Goal: Task Accomplishment & Management: Manage account settings

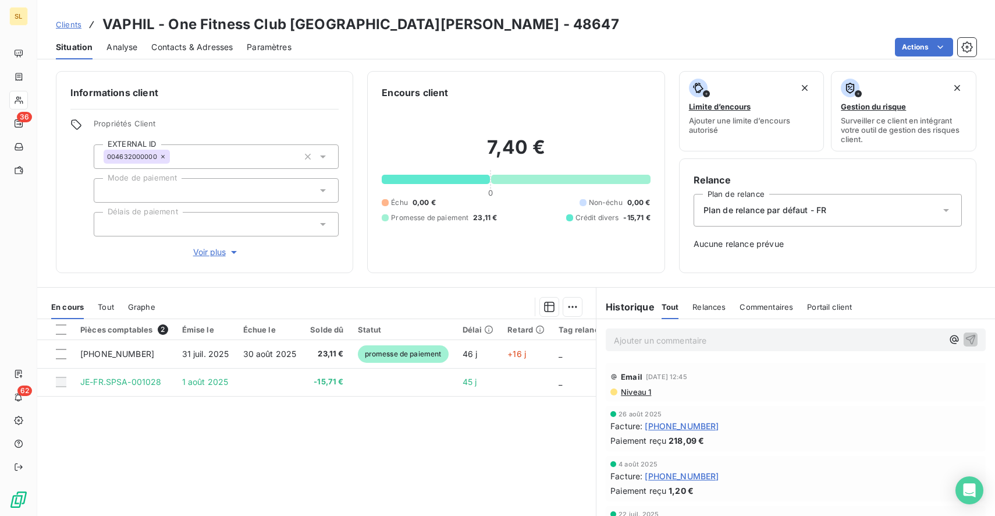
scroll to position [62, 0]
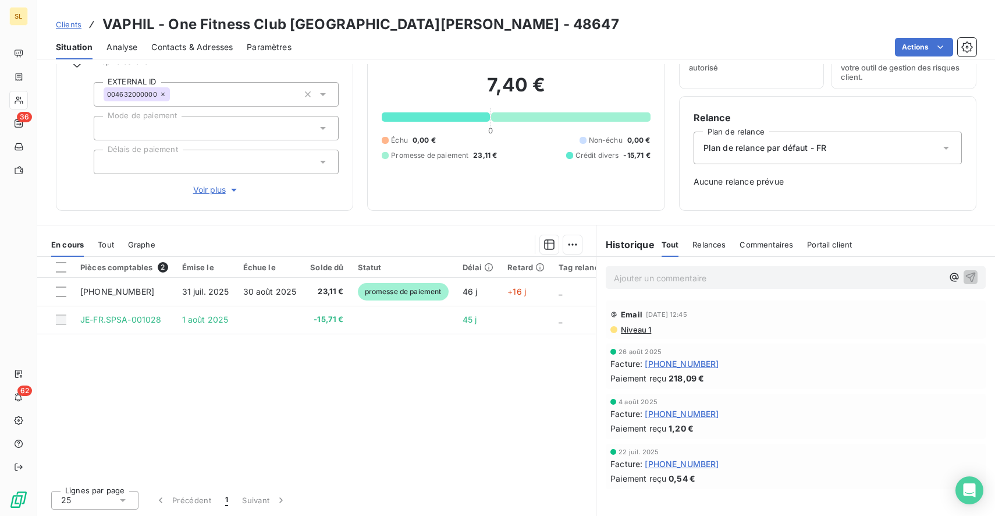
click at [69, 27] on span "Clients" at bounding box center [69, 24] width 26 height 9
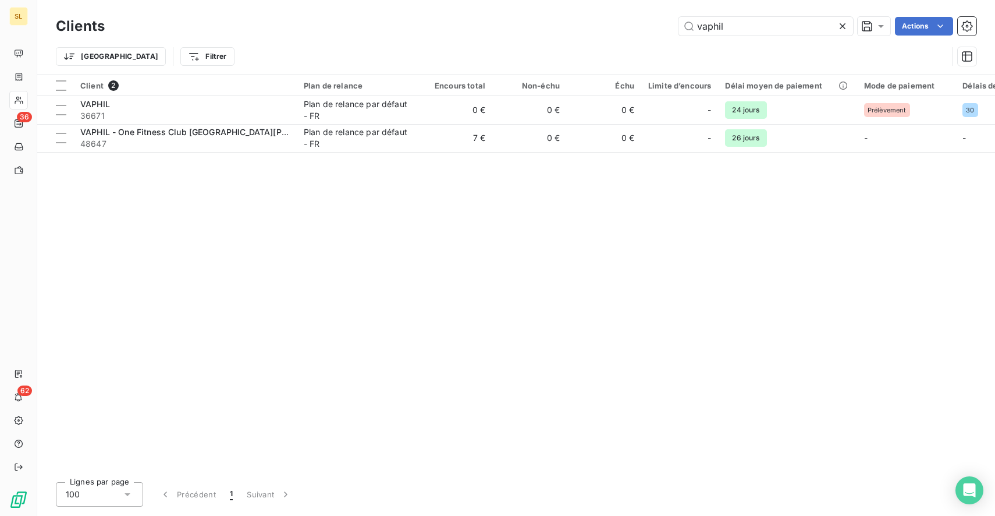
click at [838, 29] on icon at bounding box center [843, 26] width 12 height 12
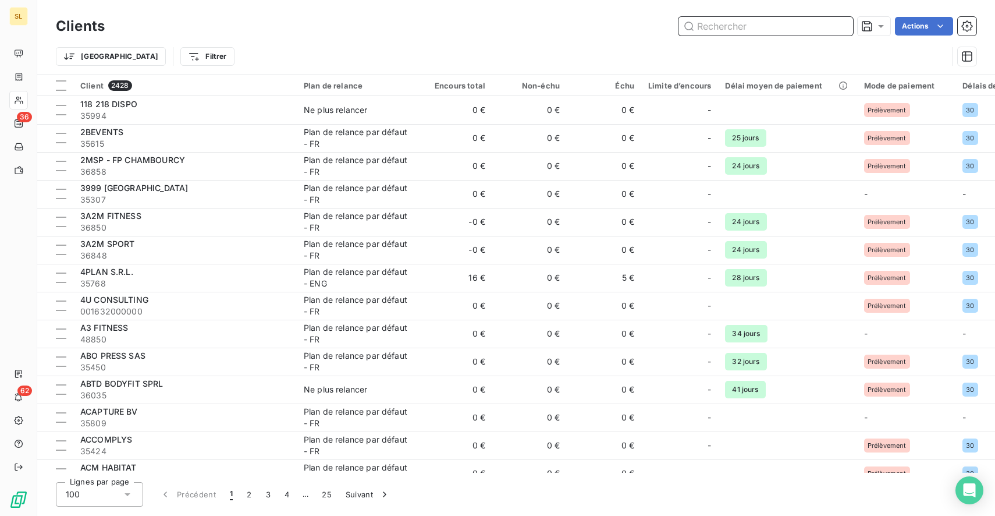
click at [752, 30] on input "text" at bounding box center [766, 26] width 175 height 19
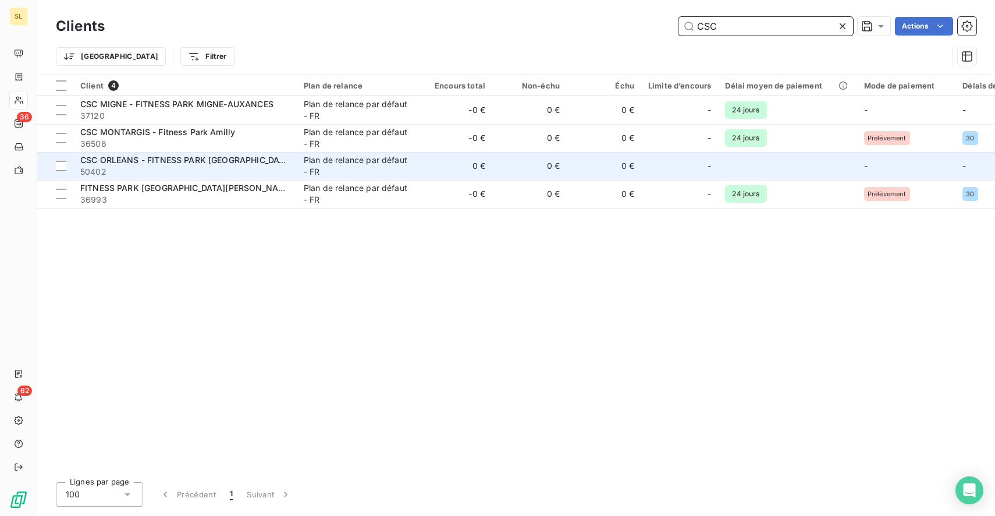
type input "CSC"
click at [295, 161] on td "CSC [GEOGRAPHIC_DATA] 50402" at bounding box center [184, 166] width 223 height 28
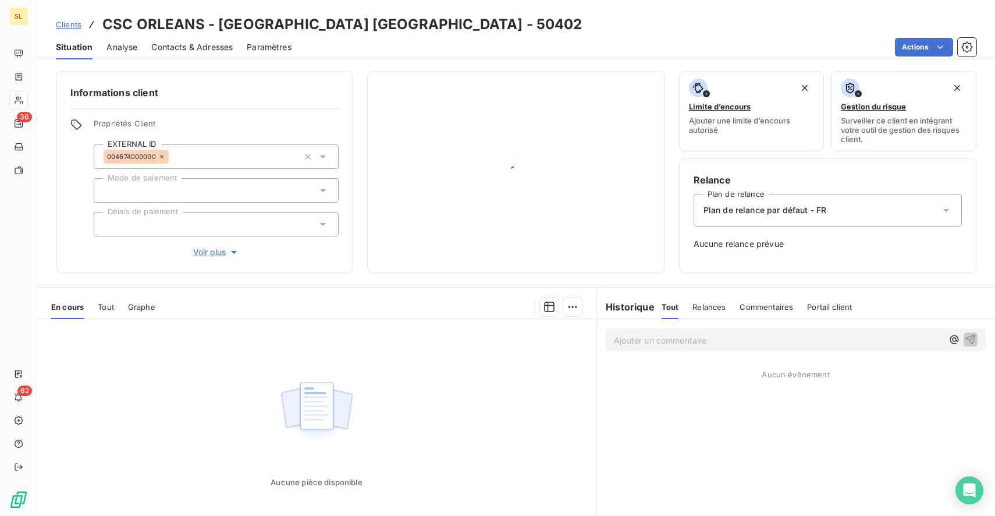
click at [177, 49] on span "Contacts & Adresses" at bounding box center [191, 47] width 81 height 12
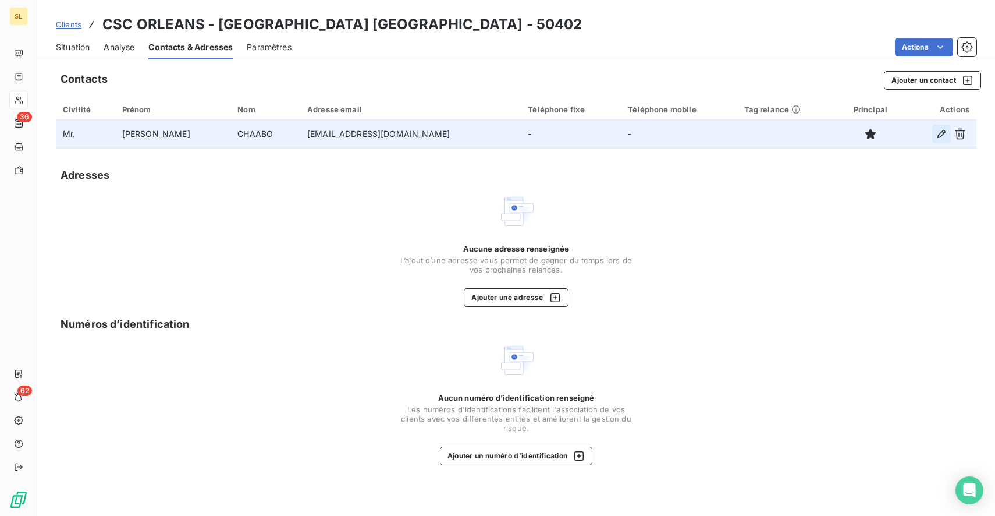
click at [936, 136] on icon "button" at bounding box center [942, 134] width 12 height 12
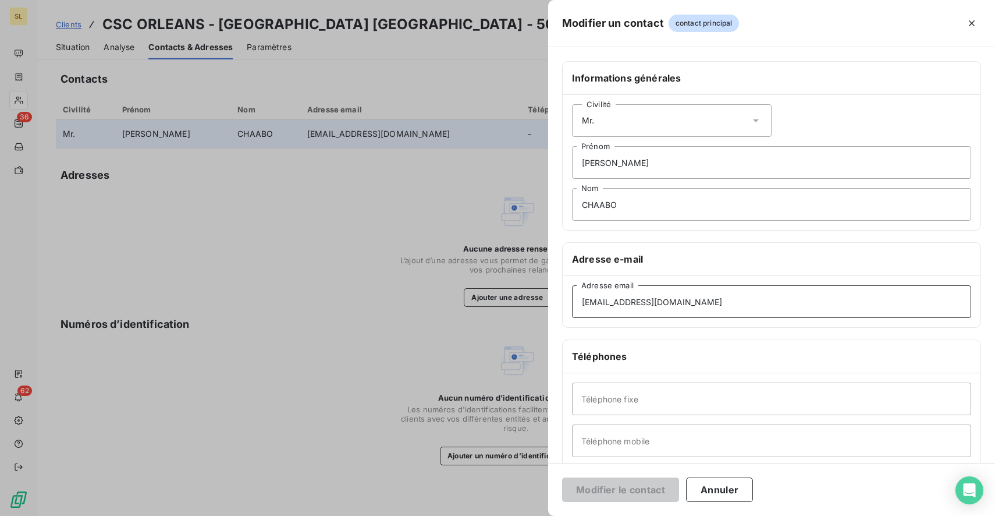
drag, startPoint x: 698, startPoint y: 306, endPoint x: 571, endPoint y: 284, distance: 128.7
click at [573, 285] on input "[EMAIL_ADDRESS][DOMAIN_NAME]" at bounding box center [771, 301] width 399 height 33
paste input "[EMAIL_ADDRESS][DOMAIN_NAME]"
type input "[EMAIL_ADDRESS][DOMAIN_NAME]"
drag, startPoint x: 620, startPoint y: 168, endPoint x: 553, endPoint y: 166, distance: 66.4
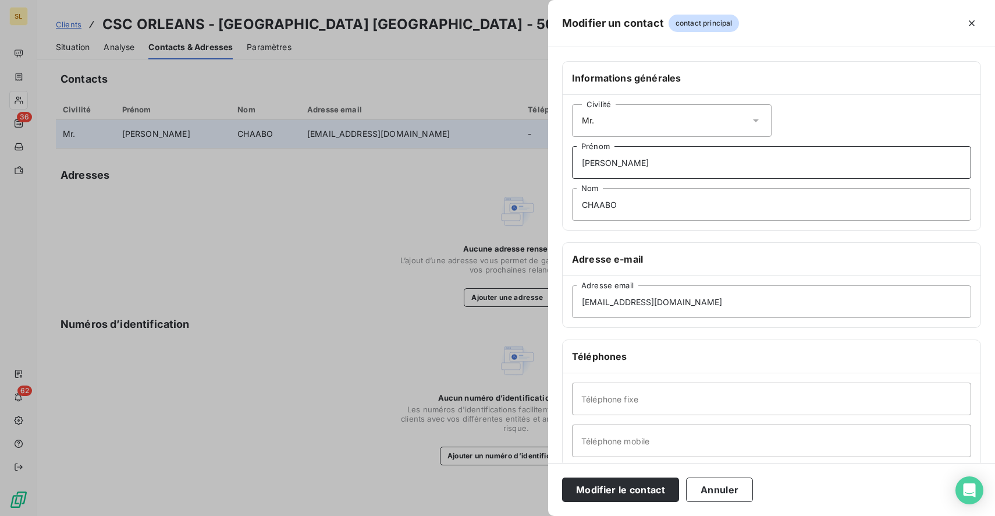
click at [553, 166] on div "Informations générales Civilité [PERSON_NAME] Nom Adresse e-mail [EMAIL_ADDRESS…" at bounding box center [771, 319] width 447 height 517
type input "Billing"
click at [623, 189] on input "CHAABO" at bounding box center [771, 204] width 399 height 33
click at [624, 205] on input "CHAABO" at bounding box center [771, 204] width 399 height 33
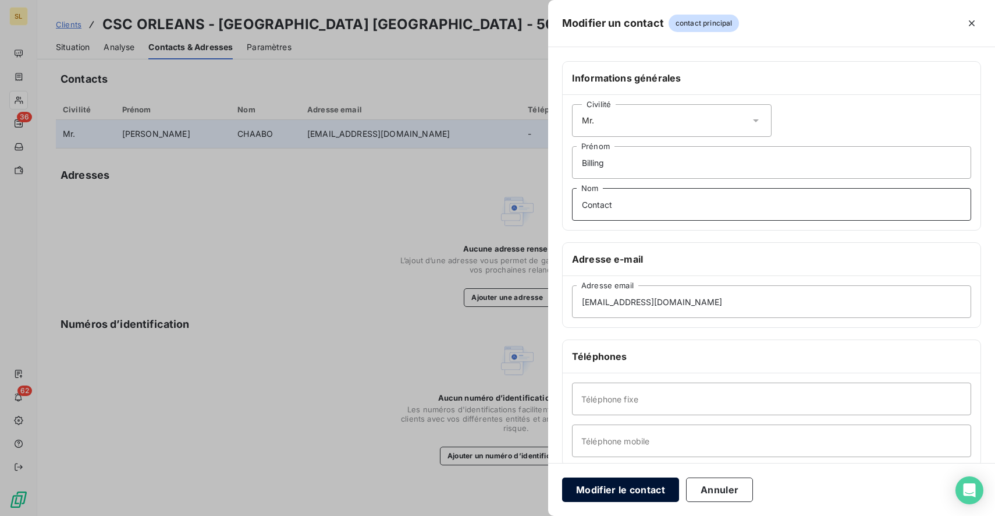
type input "Contact"
click at [616, 485] on button "Modifier le contact" at bounding box center [620, 489] width 117 height 24
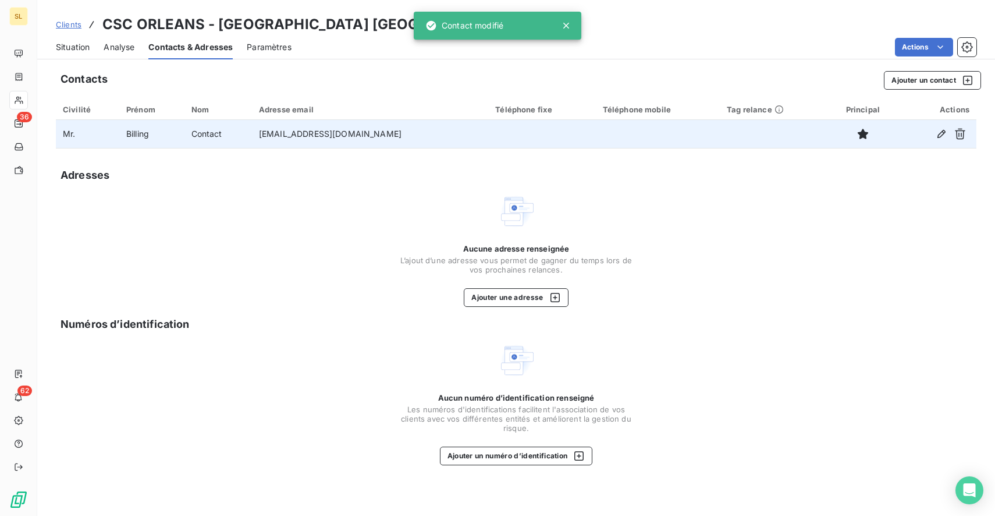
click at [81, 46] on span "Situation" at bounding box center [73, 47] width 34 height 12
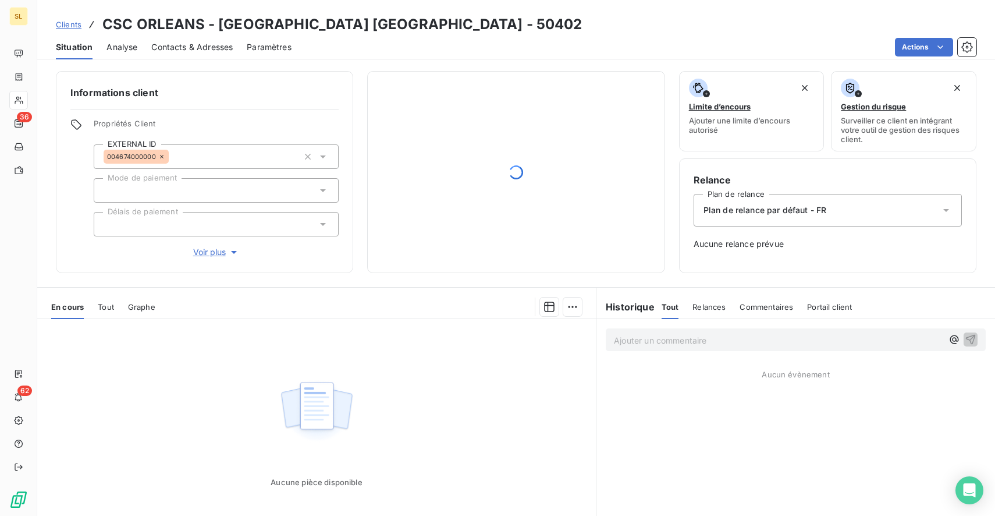
click at [233, 249] on icon "button" at bounding box center [234, 252] width 12 height 12
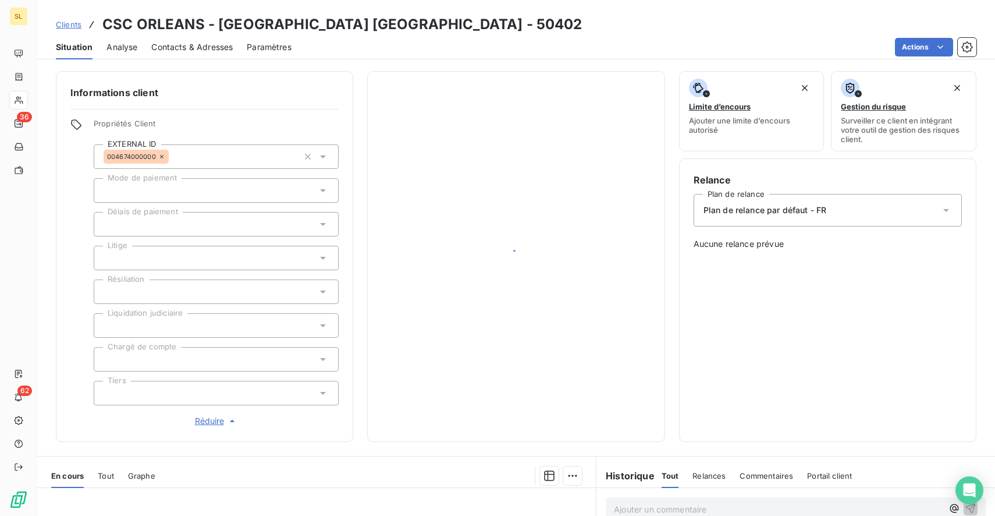
click at [74, 26] on span "Clients" at bounding box center [69, 24] width 26 height 9
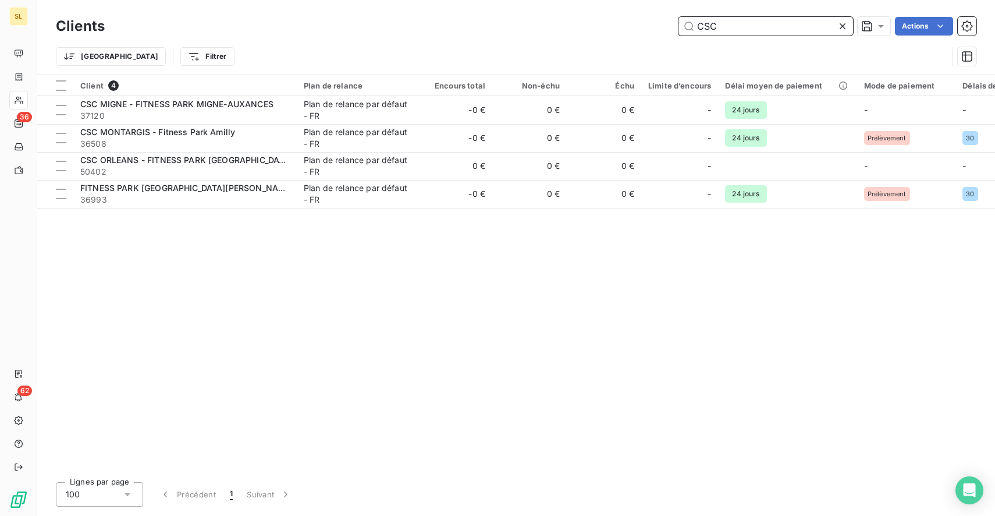
click at [743, 20] on input "CSC" at bounding box center [766, 26] width 175 height 19
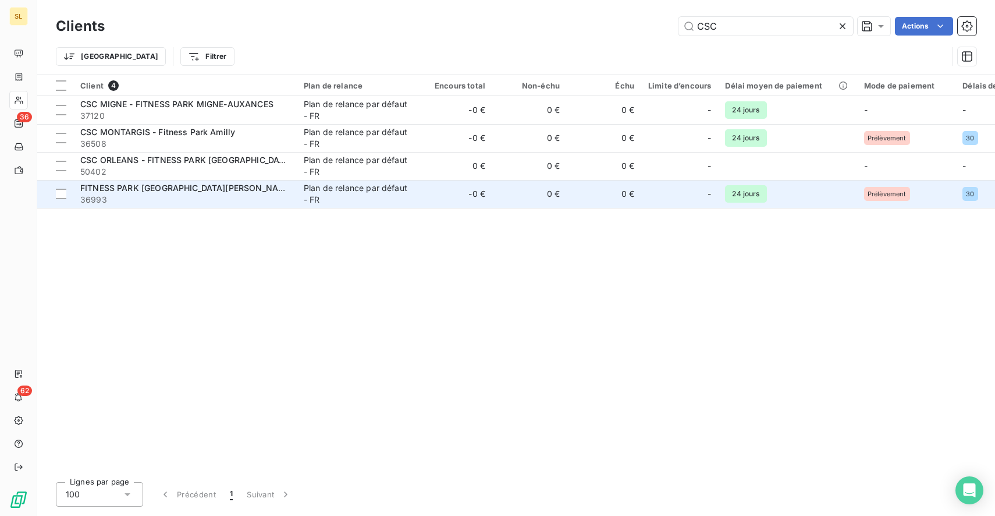
click at [258, 198] on span "36993" at bounding box center [184, 200] width 209 height 12
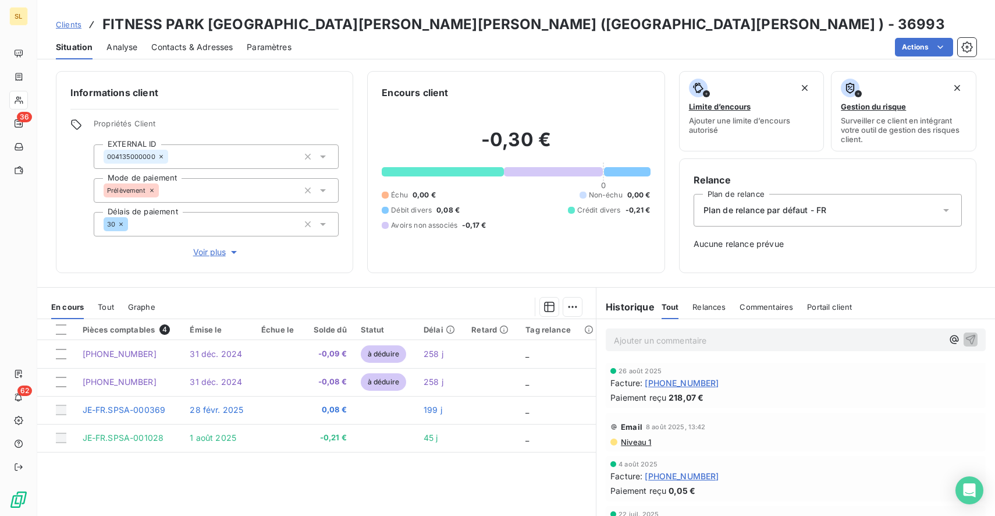
click at [214, 41] on span "Contacts & Adresses" at bounding box center [191, 47] width 81 height 12
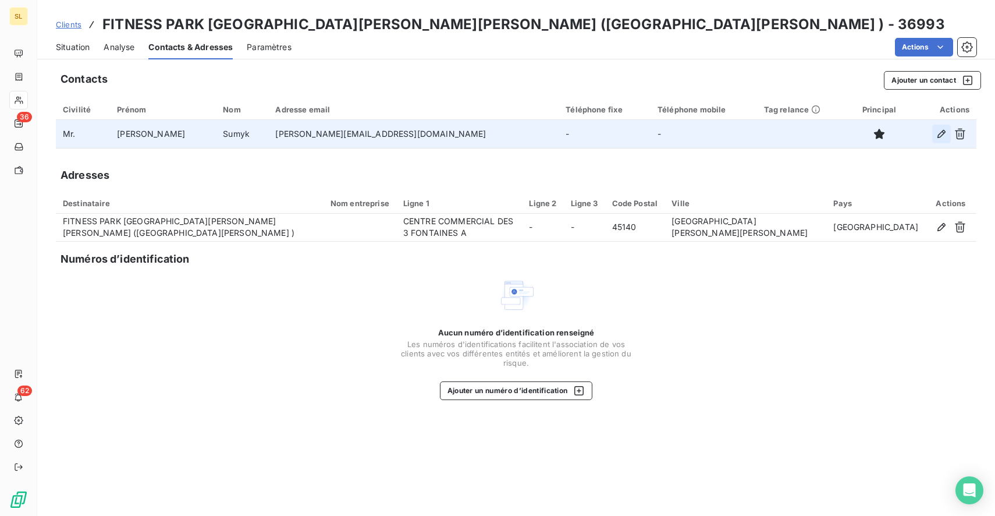
click at [938, 136] on icon "button" at bounding box center [941, 134] width 8 height 8
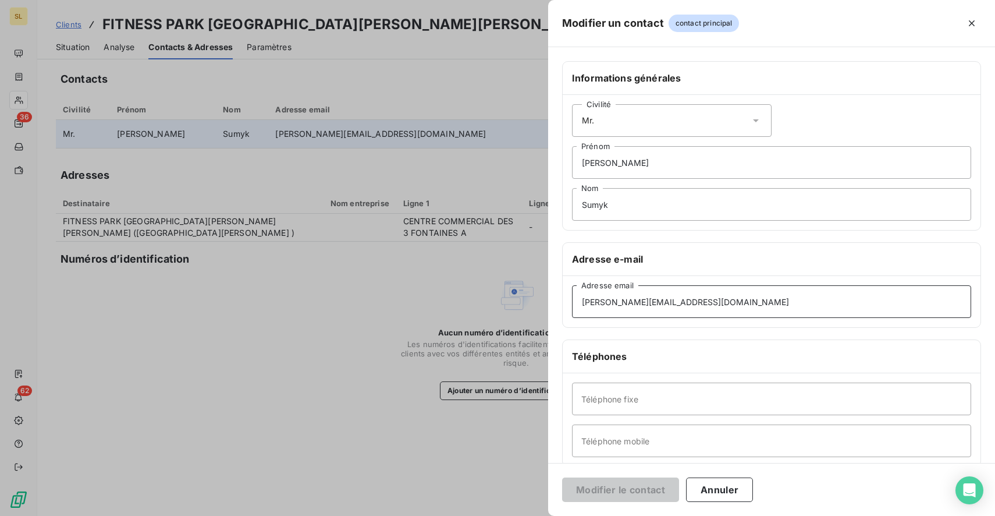
drag, startPoint x: 708, startPoint y: 307, endPoint x: 545, endPoint y: 283, distance: 164.8
click at [546, 515] on div "Modifier un contact contact principal Informations générales Civilité [PERSON_N…" at bounding box center [497, 516] width 995 height 0
paste input "[EMAIL_ADDRESS][PERSON_NAME][DOMAIN_NAME]"
type input "[EMAIL_ADDRESS][PERSON_NAME][DOMAIN_NAME]"
drag, startPoint x: 634, startPoint y: 158, endPoint x: 531, endPoint y: 165, distance: 103.2
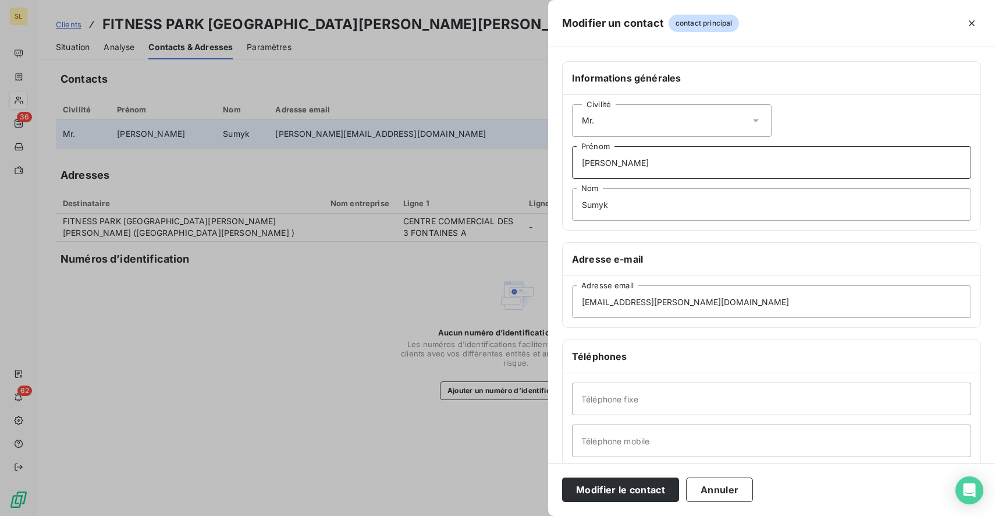
click at [532, 515] on div "Modifier un contact contact principal Informations générales Civilité [PERSON_N…" at bounding box center [497, 516] width 995 height 0
type input "Billing contact"
click at [597, 212] on input "Sumyk" at bounding box center [771, 204] width 399 height 33
type input "CSC [PERSON_NAME]"
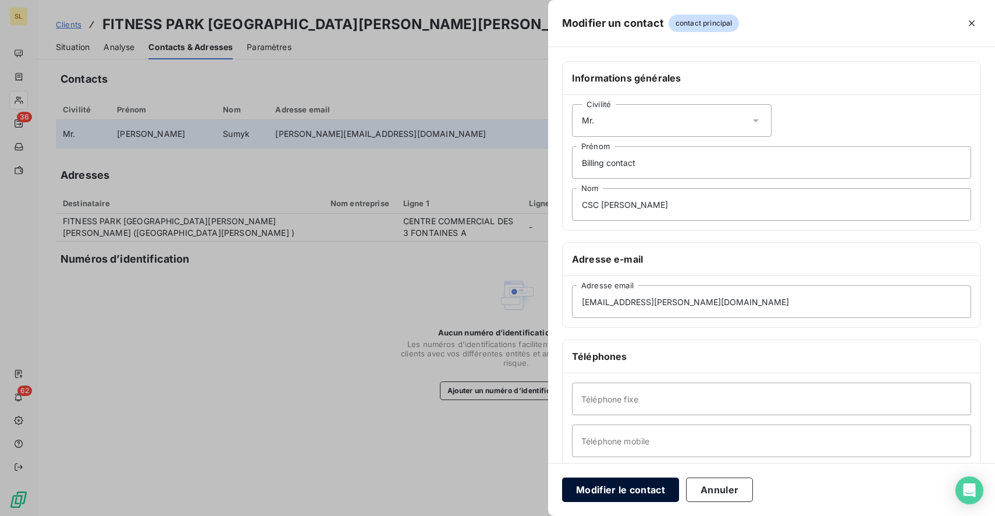
click at [600, 483] on button "Modifier le contact" at bounding box center [620, 489] width 117 height 24
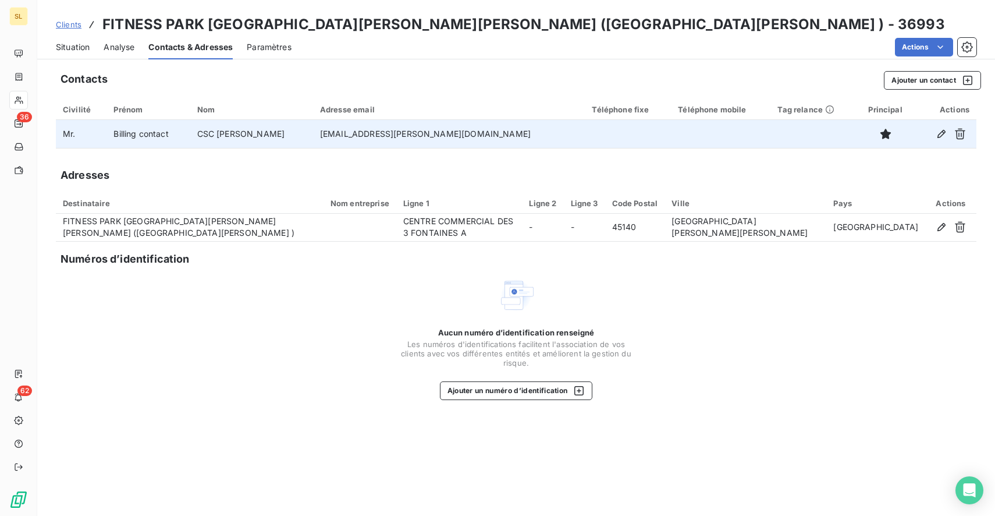
click at [75, 21] on span "Clients" at bounding box center [69, 24] width 26 height 9
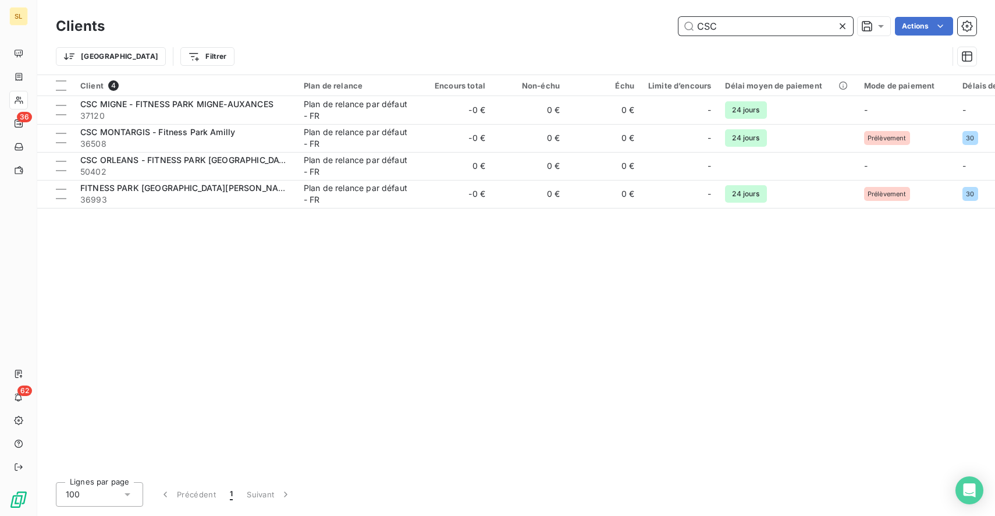
click at [758, 27] on input "CSC" at bounding box center [766, 26] width 175 height 19
click at [742, 33] on input "CSC" at bounding box center [766, 26] width 175 height 19
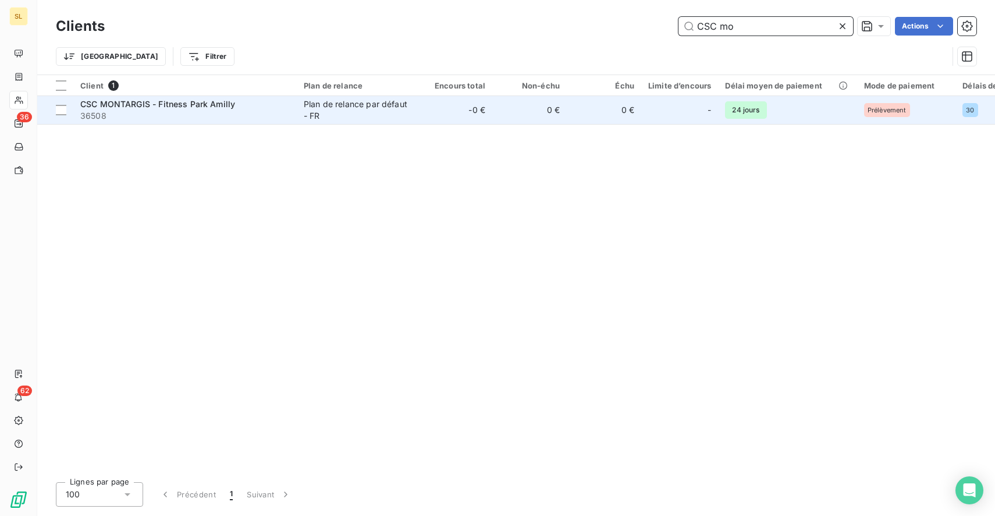
type input "CSC mo"
click at [347, 123] on td "Plan de relance par défaut - FR" at bounding box center [357, 110] width 121 height 28
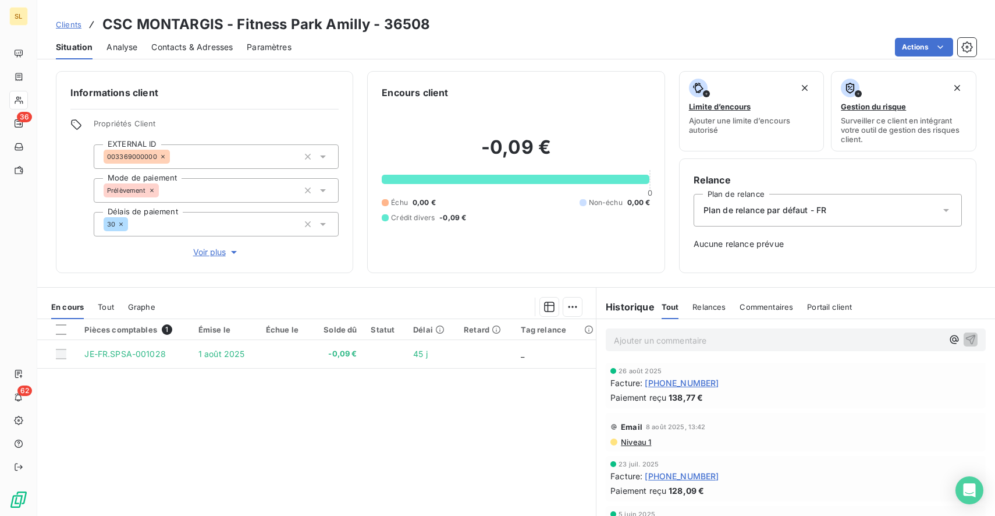
click at [209, 48] on span "Contacts & Adresses" at bounding box center [191, 47] width 81 height 12
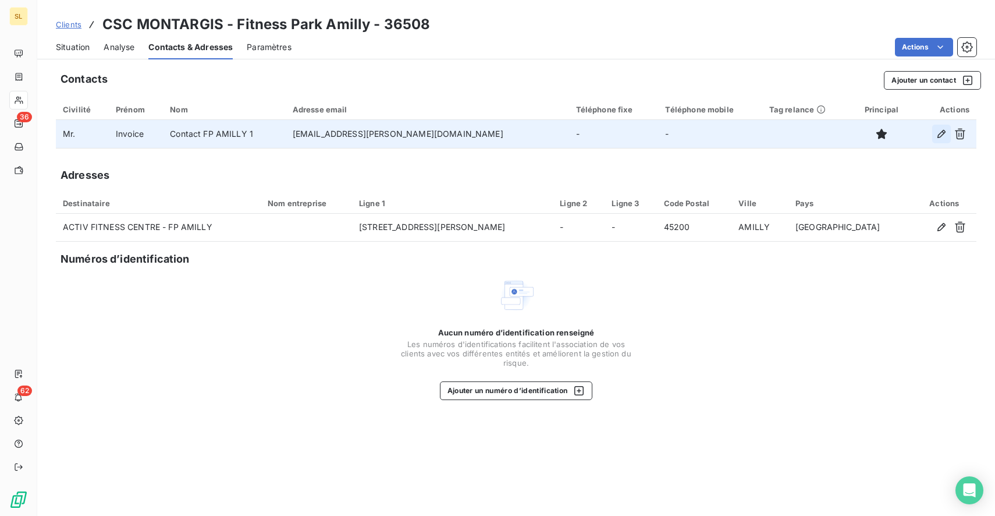
click at [946, 133] on icon "button" at bounding box center [942, 134] width 12 height 12
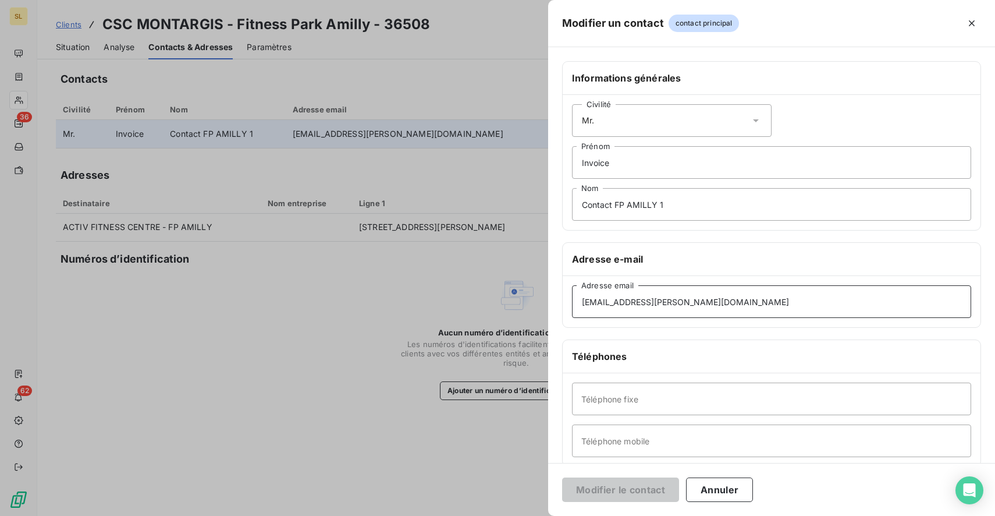
click at [701, 301] on input "[EMAIL_ADDRESS][PERSON_NAME][DOMAIN_NAME]" at bounding box center [771, 301] width 399 height 33
drag, startPoint x: 706, startPoint y: 302, endPoint x: 556, endPoint y: 302, distance: 150.7
click at [556, 302] on div "Informations générales Civilité Mr. Invoice Prénom Contact FP AMILLY 1 Nom Adre…" at bounding box center [771, 319] width 447 height 517
paste input "[EMAIL_ADDRESS][DOMAIN_NAME]"
type input "[EMAIL_ADDRESS][DOMAIN_NAME]"
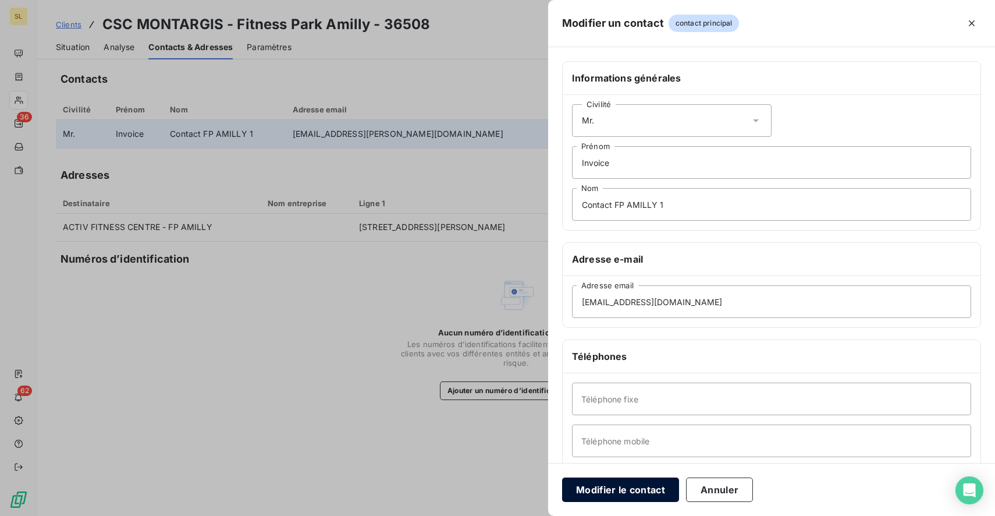
click at [614, 486] on button "Modifier le contact" at bounding box center [620, 489] width 117 height 24
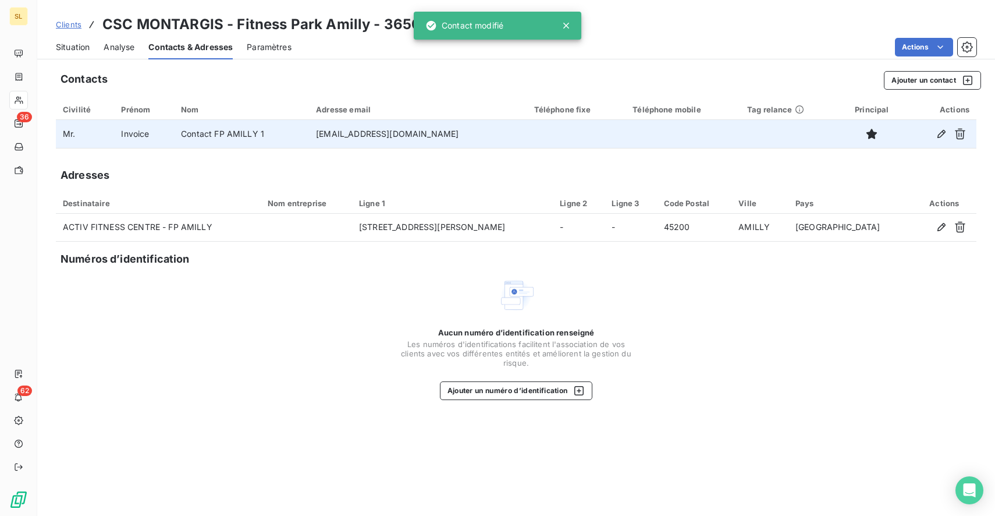
click at [69, 24] on span "Clients" at bounding box center [69, 24] width 26 height 9
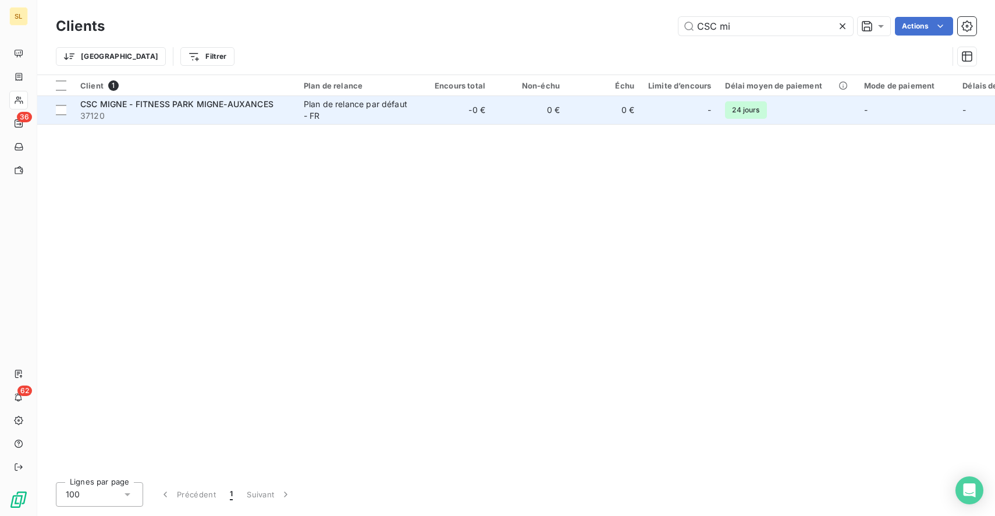
type input "CSC mi"
click at [301, 115] on td "Plan de relance par défaut - FR" at bounding box center [357, 110] width 121 height 28
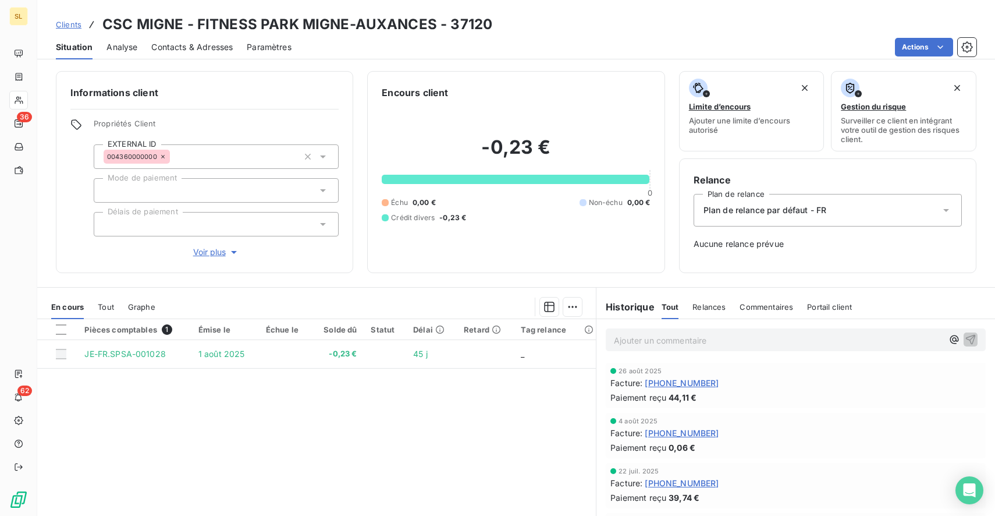
click at [208, 49] on span "Contacts & Adresses" at bounding box center [191, 47] width 81 height 12
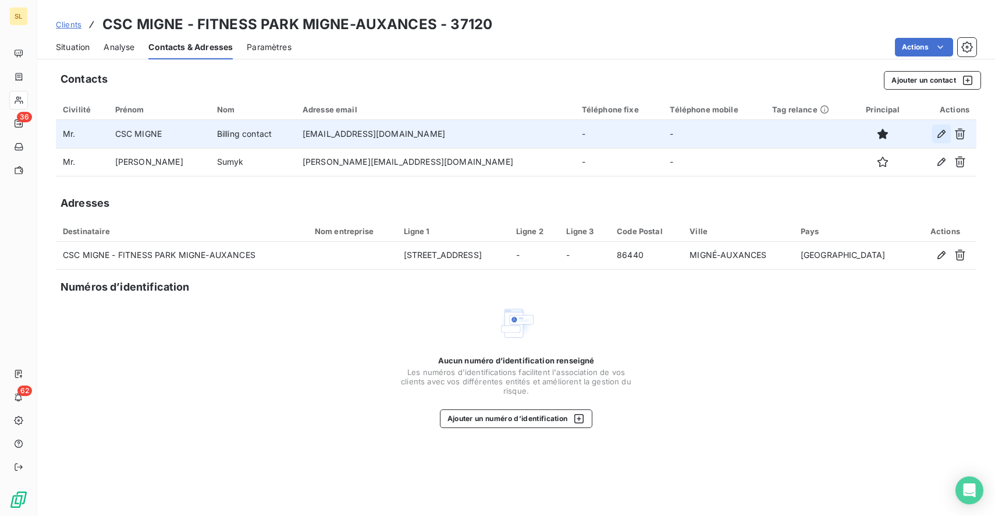
click at [937, 131] on icon "button" at bounding box center [942, 134] width 12 height 12
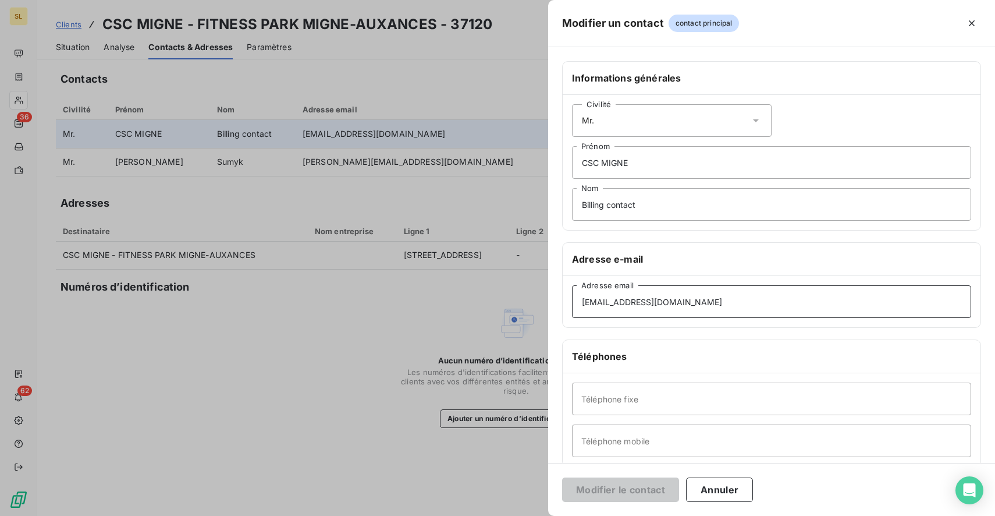
drag, startPoint x: 712, startPoint y: 304, endPoint x: 552, endPoint y: 291, distance: 160.0
click at [552, 291] on div "Informations générales Civilité Mr. CSC MIGNE Prénom Billing contact Nom Adress…" at bounding box center [771, 319] width 447 height 517
paste input "[EMAIL_ADDRESS][DOMAIN_NAME]"
type input "[EMAIL_ADDRESS][DOMAIN_NAME]"
click at [623, 491] on button "Modifier le contact" at bounding box center [620, 489] width 117 height 24
